Goal: Information Seeking & Learning: Find specific fact

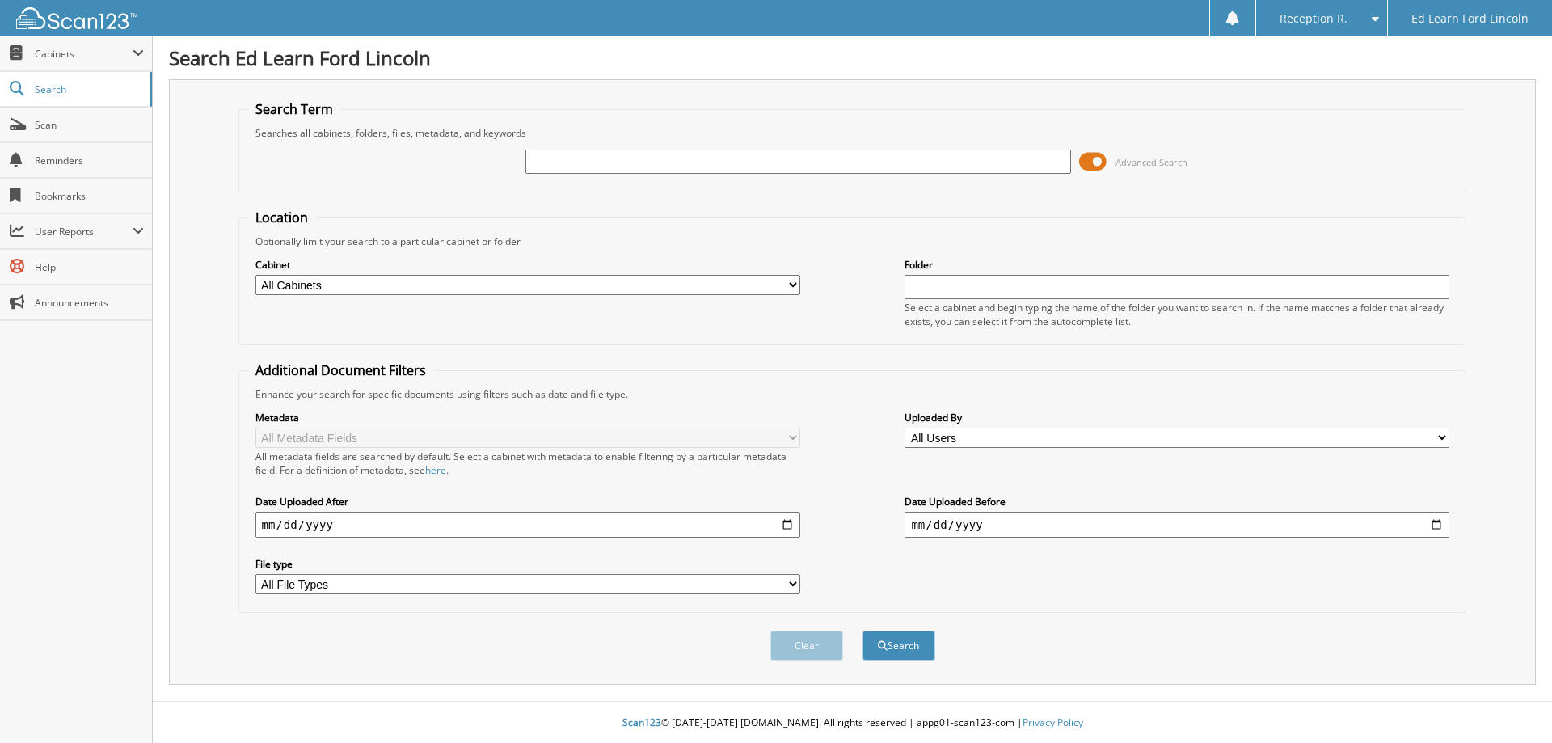
click at [763, 159] on input "text" at bounding box center [797, 162] width 545 height 24
type input "WAKUNICK"
click at [895, 643] on button "Search" at bounding box center [898, 645] width 73 height 30
